Goal: Book appointment/travel/reservation

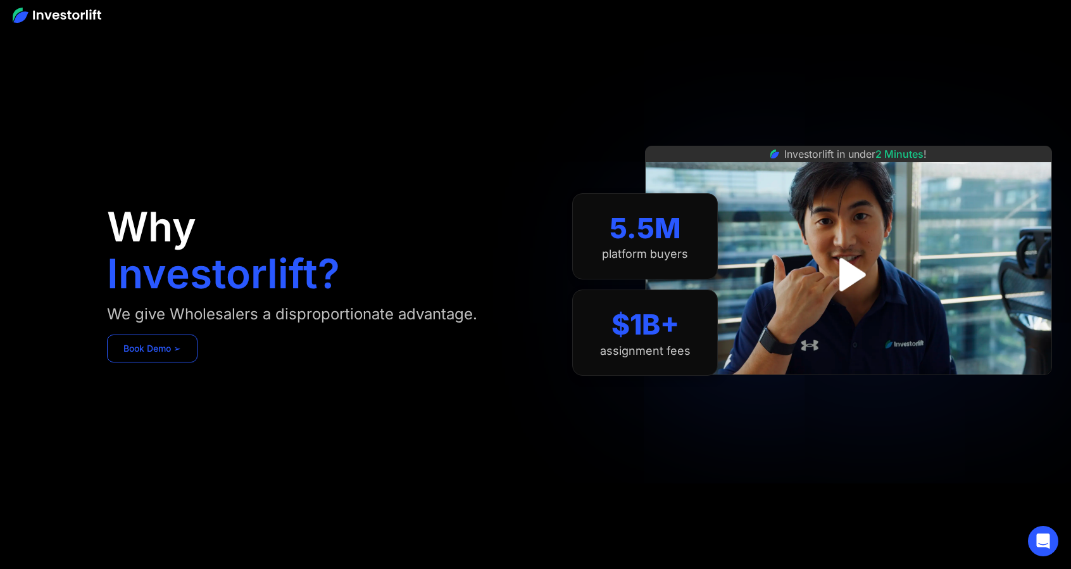
click at [151, 348] on link "Book Demo ➢" at bounding box center [152, 348] width 91 height 28
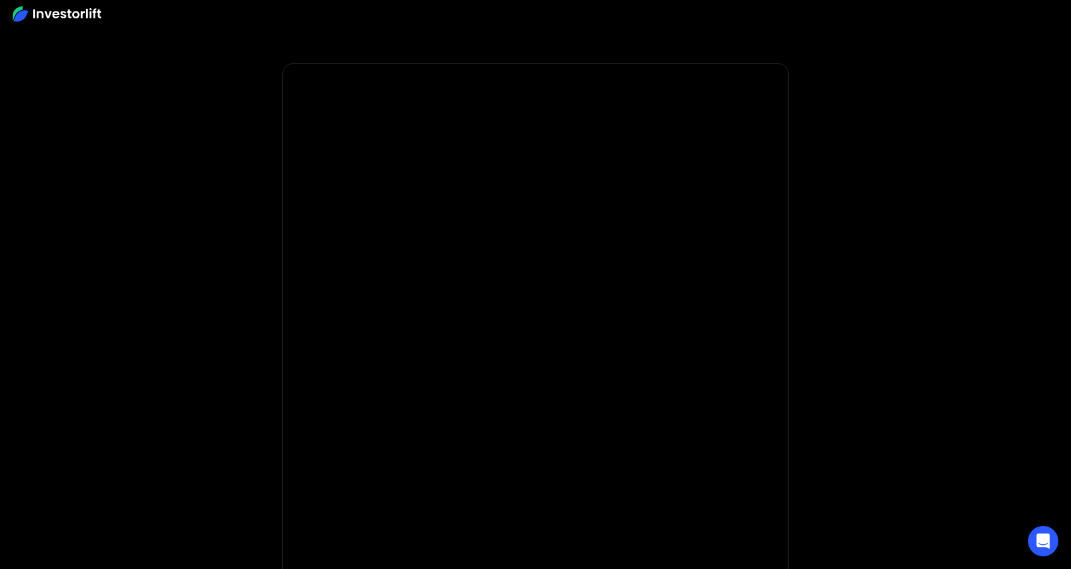
click at [66, 14] on img at bounding box center [57, 13] width 89 height 15
click at [60, 11] on img at bounding box center [57, 13] width 89 height 15
click at [34, 12] on img at bounding box center [57, 13] width 89 height 15
